Goal: Task Accomplishment & Management: Use online tool/utility

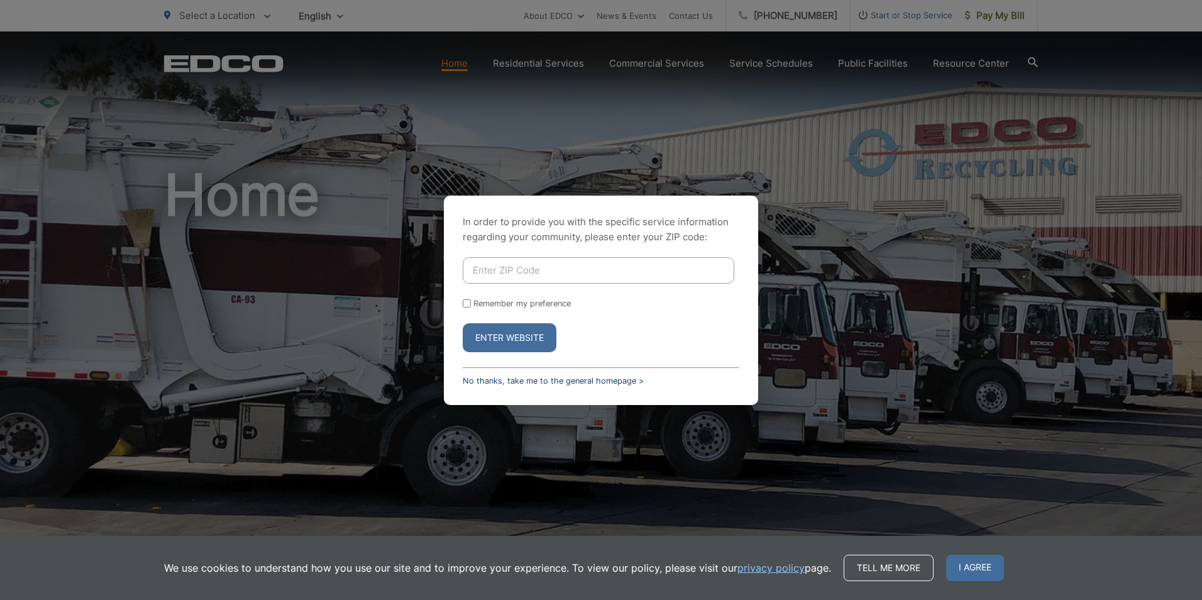
click at [522, 382] on link "No thanks, take me to the general homepage >" at bounding box center [553, 380] width 181 height 9
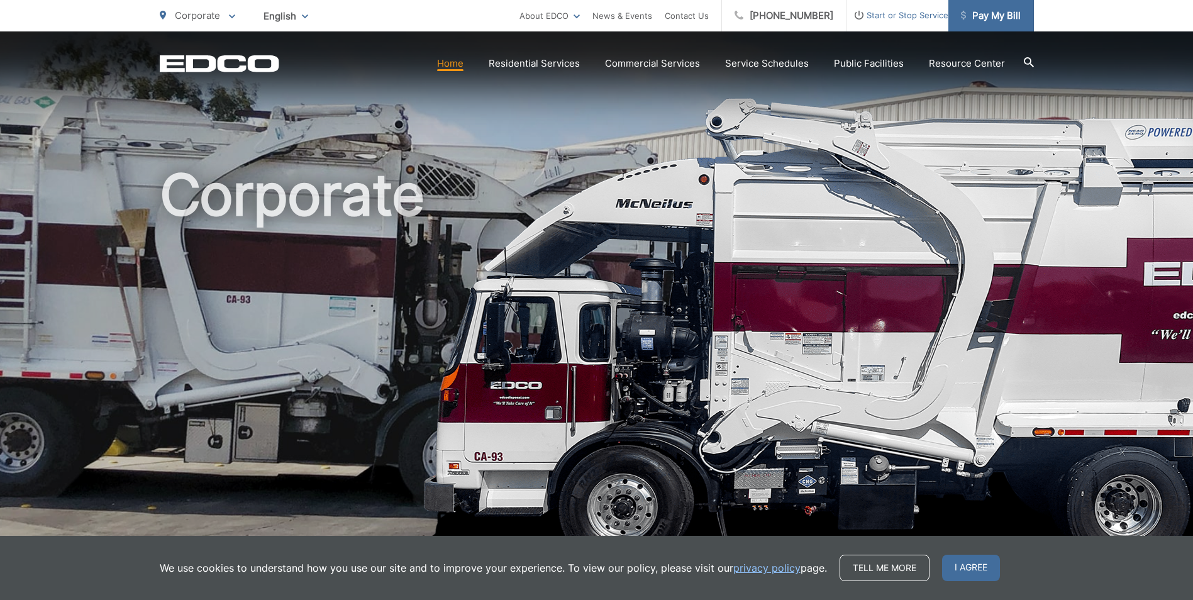
click at [994, 23] on span "Pay My Bill" at bounding box center [991, 15] width 60 height 15
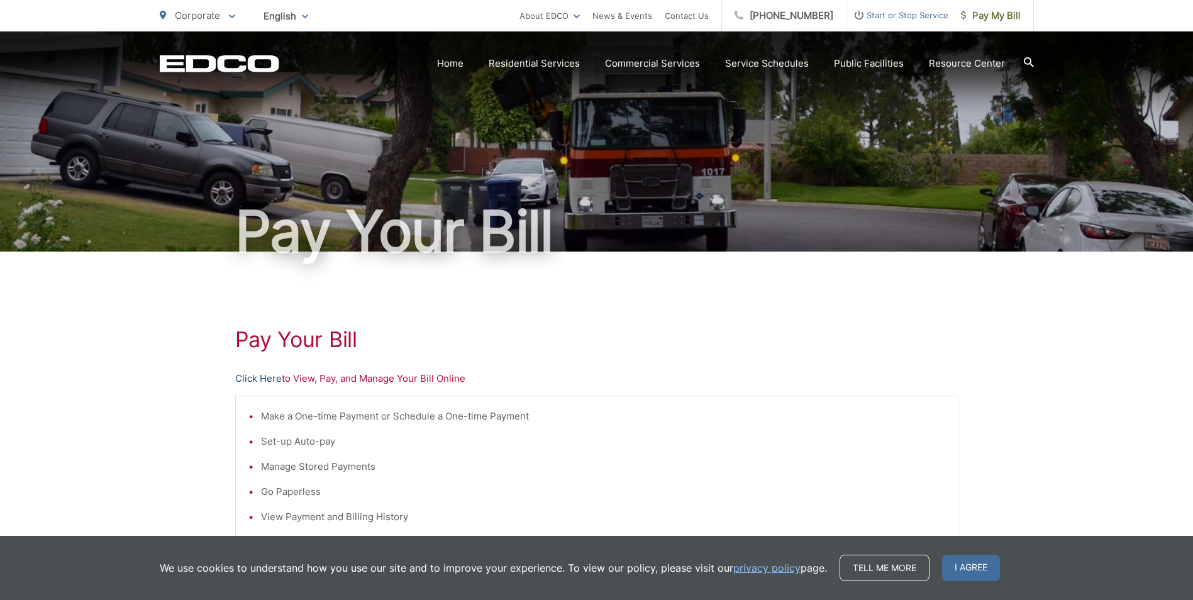
click at [251, 376] on link "Click Here" at bounding box center [258, 378] width 47 height 15
